Goal: Information Seeking & Learning: Learn about a topic

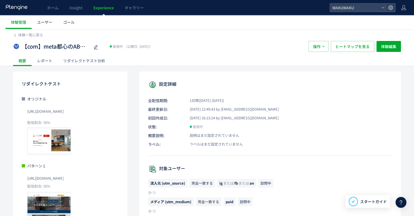
click at [27, 6] on use at bounding box center [17, 7] width 22 height 5
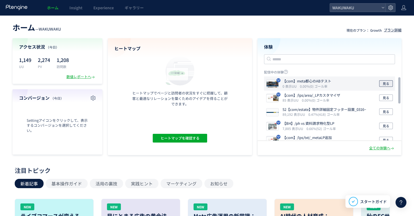
click at [390, 83] on button "見る" at bounding box center [387, 83] width 14 height 7
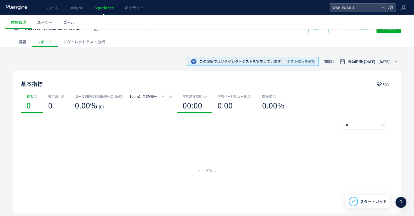
scroll to position [27, 0]
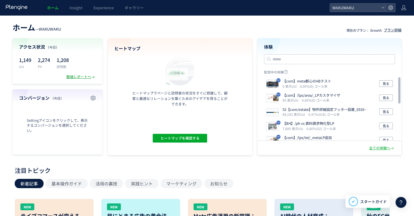
click at [77, 75] on div "数値レポートへ" at bounding box center [80, 76] width 29 height 5
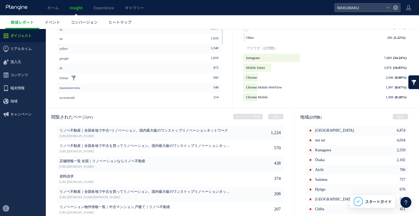
scroll to position [269, 0]
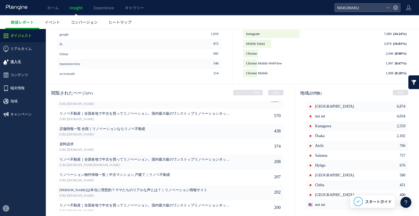
click at [19, 63] on span "流入元" at bounding box center [15, 61] width 11 height 13
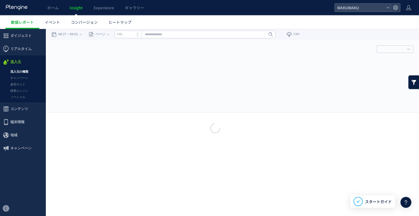
click at [21, 72] on link "流入元の種類" at bounding box center [23, 71] width 46 height 6
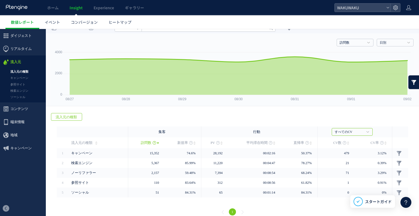
scroll to position [13, 0]
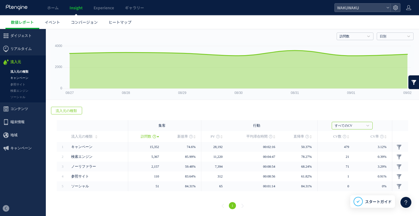
click at [20, 77] on link "キャンペーン" at bounding box center [23, 78] width 46 height 6
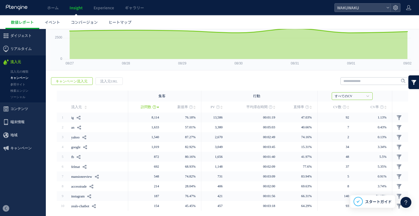
scroll to position [54, 0]
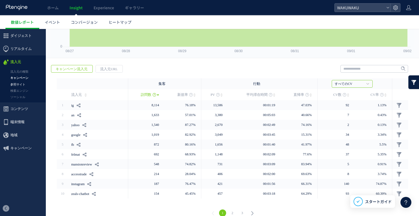
click at [20, 86] on link "参照サイト" at bounding box center [23, 84] width 46 height 6
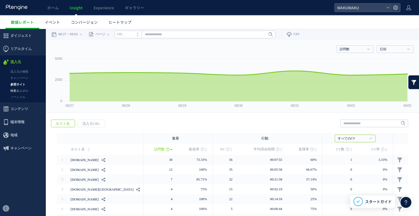
click at [21, 89] on link "検索エンジン" at bounding box center [23, 90] width 46 height 6
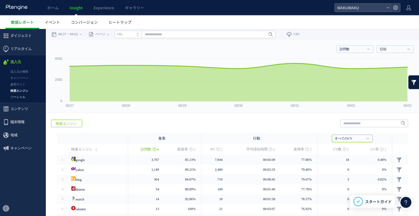
click at [20, 95] on link "ソーシャル" at bounding box center [23, 97] width 46 height 6
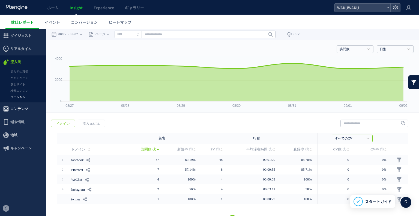
click at [22, 111] on span "コンテンツ" at bounding box center [19, 108] width 18 height 13
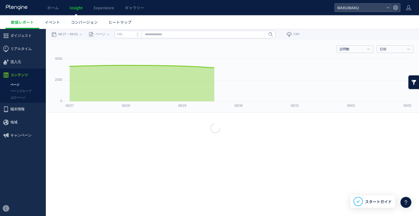
click at [18, 85] on link "ページ" at bounding box center [23, 84] width 46 height 6
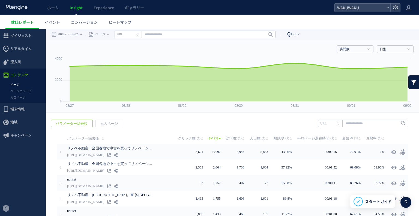
click at [296, 34] on link "CSV" at bounding box center [290, 34] width 19 height 11
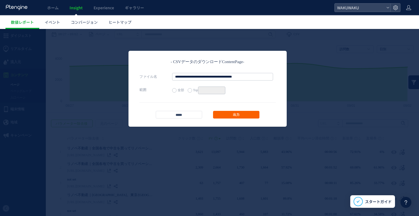
click at [229, 114] on link "出力" at bounding box center [236, 115] width 46 height 8
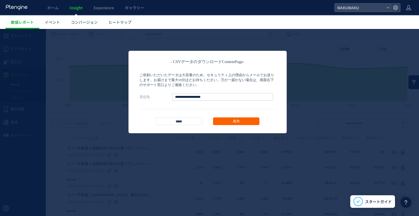
click at [237, 121] on link "出力" at bounding box center [236, 121] width 46 height 8
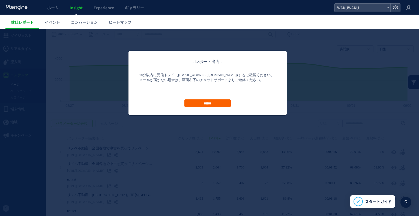
click at [214, 101] on input "******" at bounding box center [207, 103] width 46 height 8
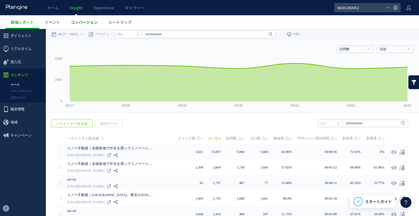
click at [81, 23] on span "コンバージョン" at bounding box center [84, 21] width 27 height 5
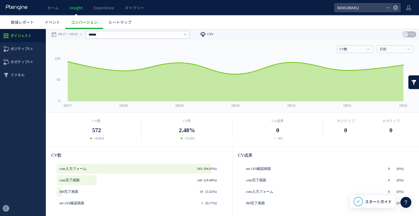
click at [212, 35] on span "CSV" at bounding box center [210, 34] width 6 height 4
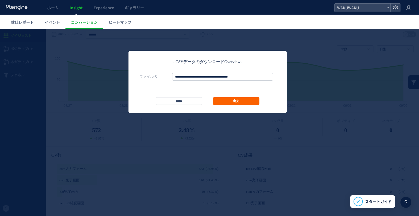
click at [229, 100] on link "出力" at bounding box center [236, 101] width 46 height 8
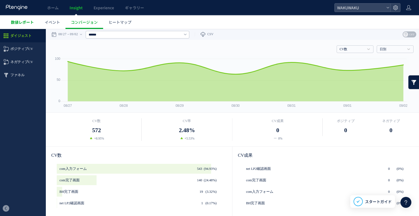
click at [23, 22] on span "数値レポート" at bounding box center [22, 21] width 23 height 5
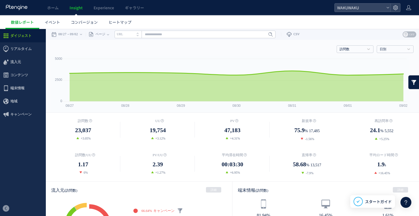
click at [246, 53] on div "訪問数 訪問数 [GEOGRAPHIC_DATA] PV 新規率 再訪問率 訪問数/UU PV/UU 平均滞在時間 直帰率 平均ロード時間 日別" at bounding box center [232, 48] width 362 height 16
click at [299, 35] on span "CSV" at bounding box center [296, 34] width 6 height 4
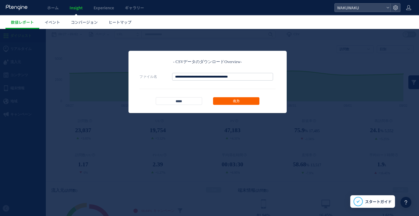
click at [247, 104] on link "出力" at bounding box center [236, 101] width 46 height 8
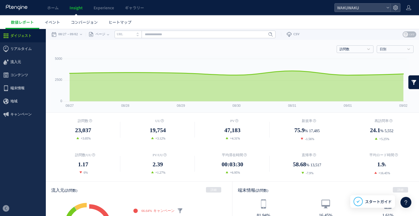
click at [17, 9] on icon at bounding box center [16, 7] width 23 height 5
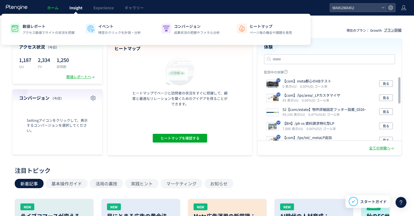
click at [69, 6] on span "Insight" at bounding box center [75, 7] width 13 height 5
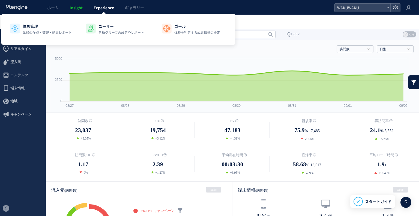
click at [101, 11] on link "Experience" at bounding box center [103, 7] width 31 height 15
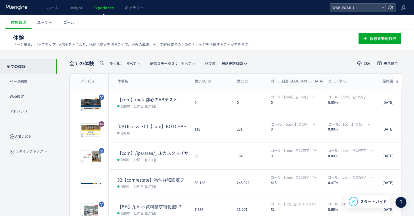
click at [365, 101] on button "レポート" at bounding box center [372, 102] width 21 height 9
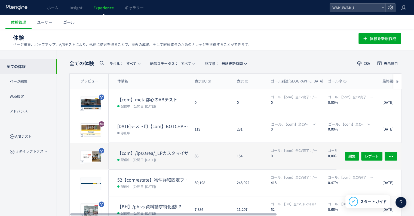
click at [176, 150] on dt "【com】/lps/area/_LPカスタマイザ" at bounding box center [153, 153] width 73 height 6
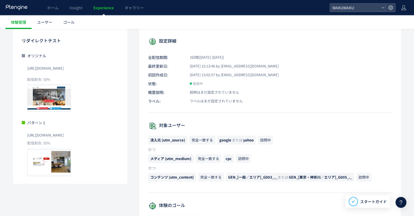
scroll to position [54, 0]
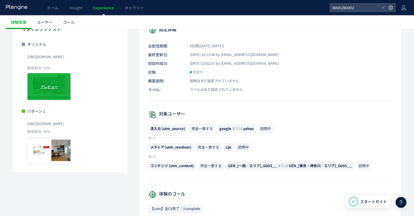
click at [54, 81] on div "プレビュー" at bounding box center [49, 86] width 44 height 27
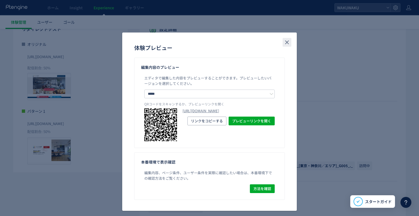
click at [284, 40] on icon "close" at bounding box center [286, 42] width 7 height 7
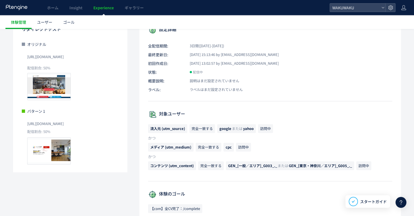
click at [64, 54] on span "[URL][DOMAIN_NAME]" at bounding box center [45, 56] width 37 height 9
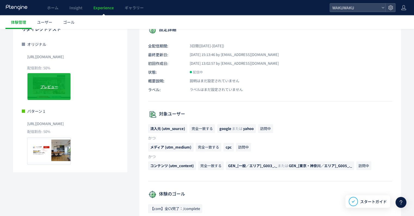
click at [54, 91] on div "プレビュー" at bounding box center [49, 86] width 44 height 27
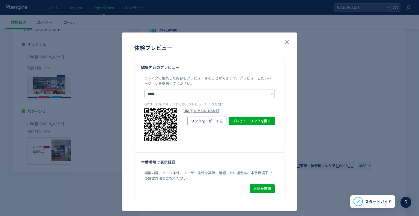
click at [204, 111] on link "[URL][DOMAIN_NAME]" at bounding box center [228, 110] width 92 height 5
click at [284, 41] on icon "close" at bounding box center [286, 42] width 7 height 7
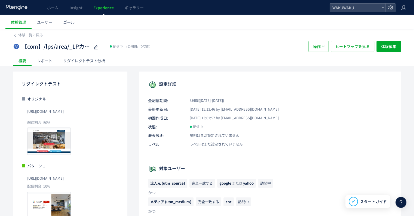
scroll to position [0, 0]
click at [41, 61] on div "レポート" at bounding box center [45, 60] width 26 height 11
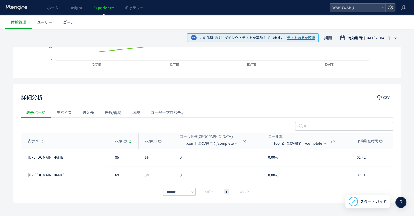
scroll to position [140, 0]
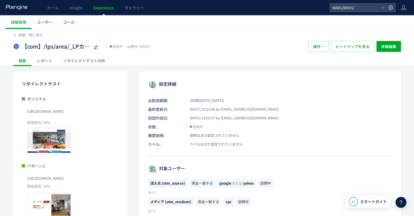
click at [20, 7] on icon at bounding box center [16, 7] width 23 height 5
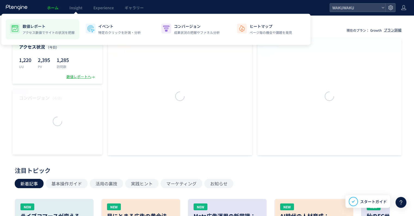
click at [48, 27] on p "数値レポート" at bounding box center [49, 25] width 52 height 5
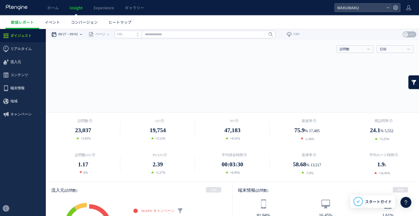
click at [70, 35] on div "08/27 09/02" at bounding box center [68, 34] width 34 height 11
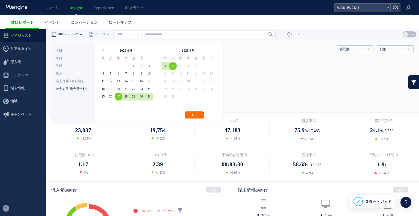
click at [67, 87] on li "過去30日間(今日含む)" at bounding box center [73, 89] width 35 height 8
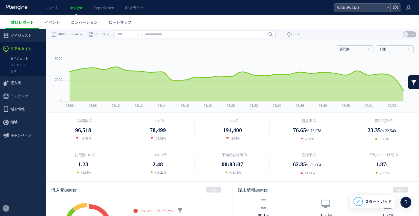
click at [22, 59] on link "ダイジェスト" at bounding box center [23, 58] width 46 height 6
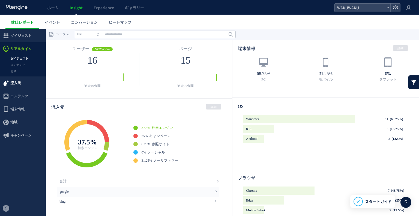
click at [15, 81] on span "流入元" at bounding box center [15, 82] width 11 height 13
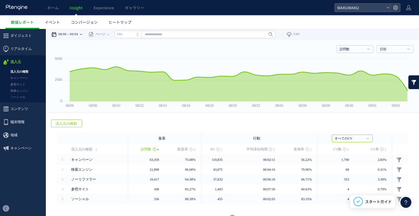
click at [70, 33] on div "08/06 09/04" at bounding box center [68, 34] width 34 height 11
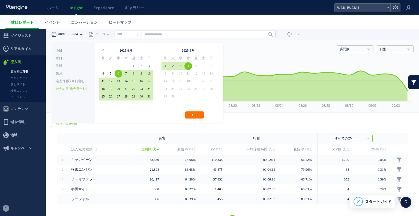
click at [71, 87] on li "過去30日間(今日含む)" at bounding box center [73, 89] width 35 height 8
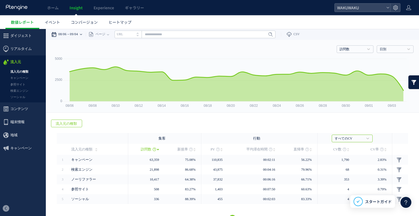
click at [71, 35] on div "08/06 09/04" at bounding box center [68, 34] width 34 height 11
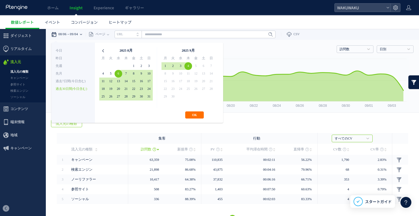
click at [102, 50] on icon at bounding box center [103, 51] width 8 height 8
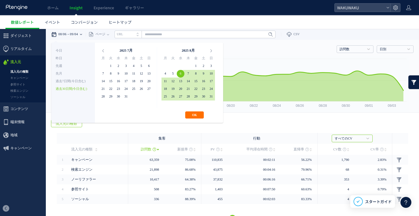
click at [102, 50] on icon at bounding box center [103, 51] width 8 height 8
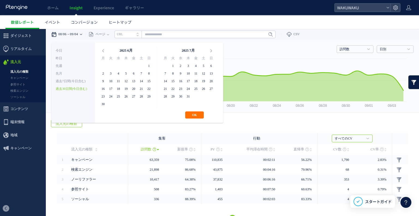
click at [102, 50] on icon at bounding box center [103, 51] width 8 height 8
click at [210, 51] on icon at bounding box center [211, 51] width 8 height 8
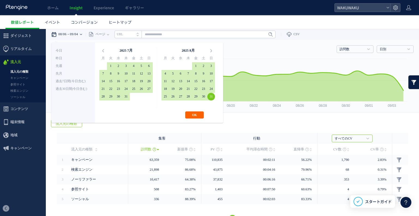
click at [188, 115] on button "OK" at bounding box center [194, 114] width 19 height 7
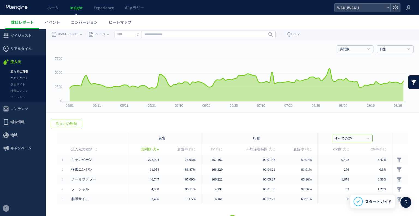
click at [18, 79] on link "キャンペーン" at bounding box center [23, 78] width 46 height 6
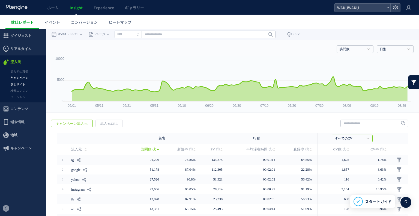
click at [22, 84] on link "参照サイト" at bounding box center [23, 84] width 46 height 6
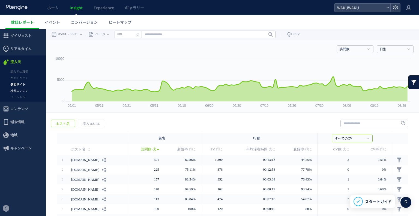
click at [22, 90] on link "検索エンジン" at bounding box center [23, 90] width 46 height 6
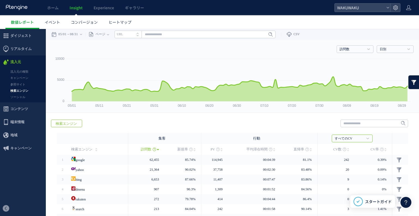
click at [22, 92] on link "検索エンジン" at bounding box center [23, 90] width 46 height 6
click at [21, 96] on link "ソーシャル" at bounding box center [23, 97] width 46 height 6
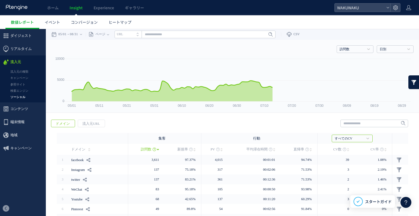
click at [21, 108] on span "コンテンツ" at bounding box center [19, 108] width 18 height 13
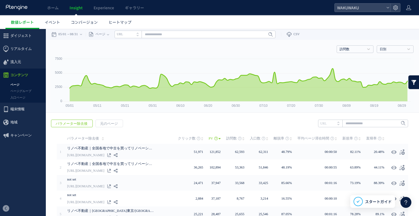
scroll to position [27, 0]
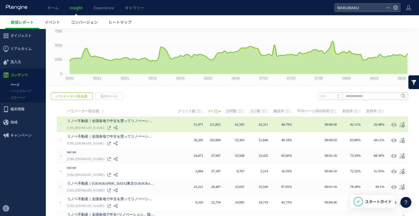
click at [93, 126] on link "[URL][DOMAIN_NAME]" at bounding box center [85, 127] width 37 height 7
click at [117, 127] on use at bounding box center [116, 128] width 4 height 4
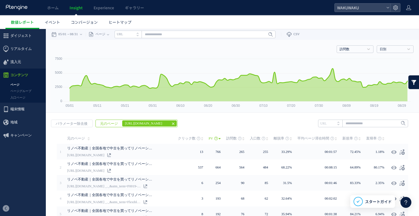
scroll to position [0, 0]
click at [295, 35] on link "CSV" at bounding box center [290, 34] width 19 height 11
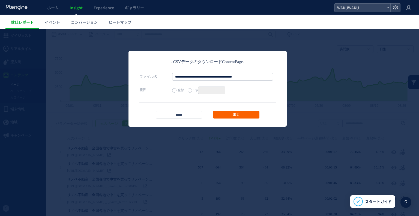
click at [237, 114] on link "出力" at bounding box center [236, 115] width 46 height 8
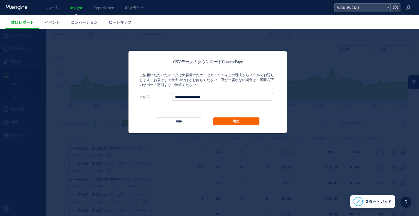
click at [225, 119] on link "出力" at bounding box center [236, 121] width 46 height 8
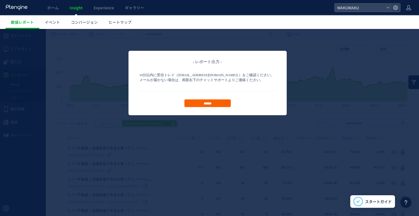
click at [203, 102] on input "******" at bounding box center [207, 103] width 46 height 8
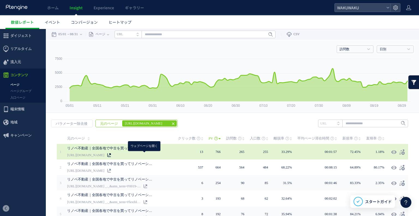
click at [111, 154] on use at bounding box center [109, 155] width 4 height 4
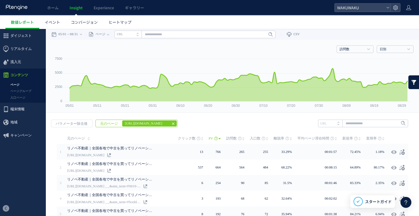
click at [172, 122] on use at bounding box center [173, 123] width 2 height 2
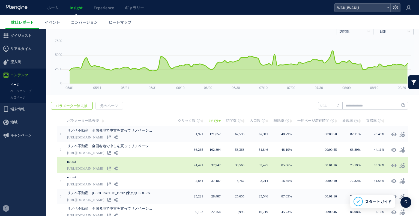
scroll to position [27, 0]
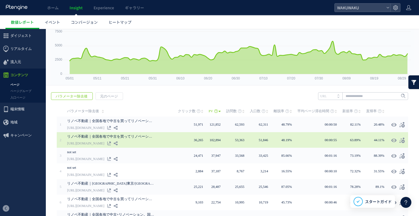
click at [116, 139] on link "リノベ不動産｜全国各地で中古を買ってリノベーション。国内最大級のワンストップリノベーションネットワーク" at bounding box center [110, 136] width 87 height 7
click at [117, 141] on icon at bounding box center [116, 143] width 4 height 4
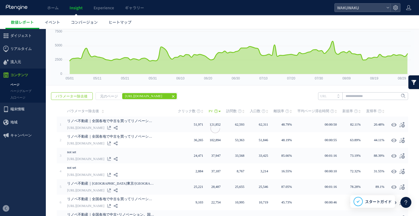
click at [114, 141] on link at bounding box center [116, 143] width 4 height 4
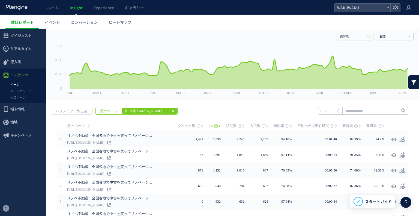
scroll to position [0, 0]
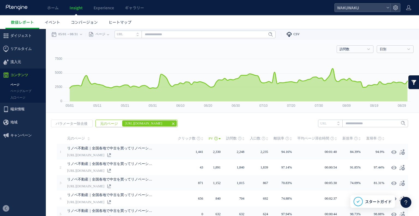
click at [292, 35] on icon at bounding box center [288, 34] width 5 height 5
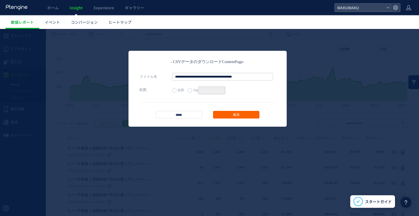
click at [238, 113] on link "出力" at bounding box center [236, 115] width 46 height 8
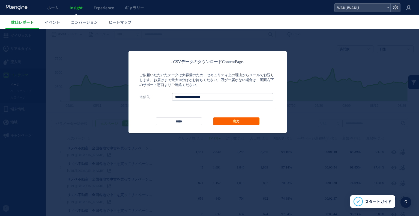
click at [232, 121] on link "出力" at bounding box center [236, 121] width 46 height 8
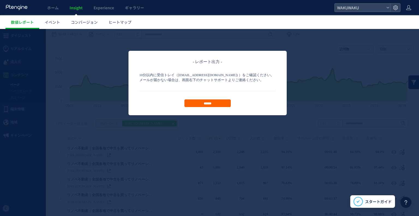
click at [216, 101] on input "******" at bounding box center [207, 103] width 46 height 8
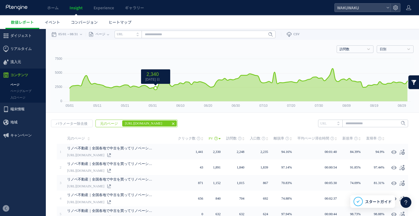
scroll to position [27, 0]
